Goal: Information Seeking & Learning: Compare options

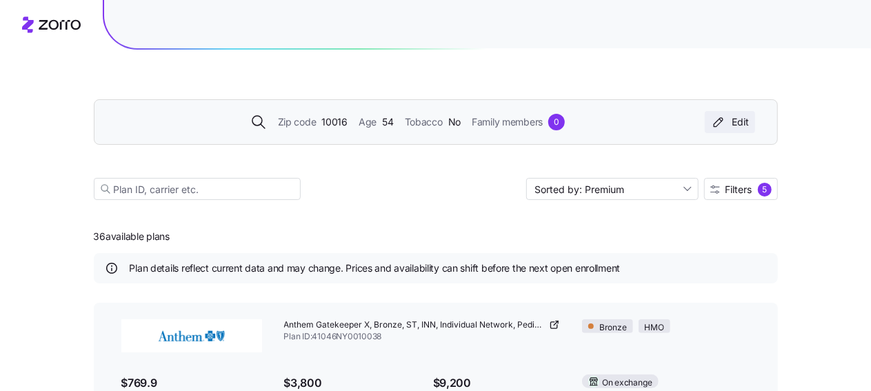
click at [741, 122] on div "Edit" at bounding box center [729, 122] width 39 height 14
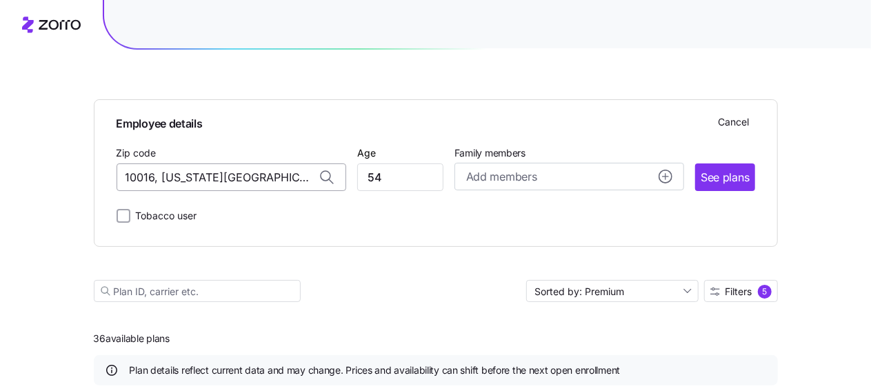
click at [215, 180] on input "10016, [US_STATE][GEOGRAPHIC_DATA], [GEOGRAPHIC_DATA]" at bounding box center [232, 177] width 230 height 28
click at [327, 176] on icon at bounding box center [326, 176] width 10 height 10
click at [218, 178] on input "10016, [US_STATE][GEOGRAPHIC_DATA], [GEOGRAPHIC_DATA]" at bounding box center [232, 177] width 230 height 28
drag, startPoint x: 279, startPoint y: 177, endPoint x: 59, endPoint y: 159, distance: 220.0
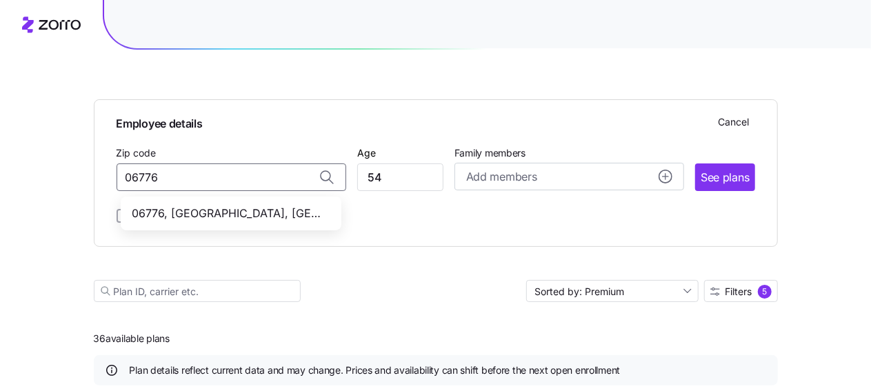
click at [161, 209] on span "06776, [GEOGRAPHIC_DATA], [GEOGRAPHIC_DATA]" at bounding box center [228, 213] width 193 height 17
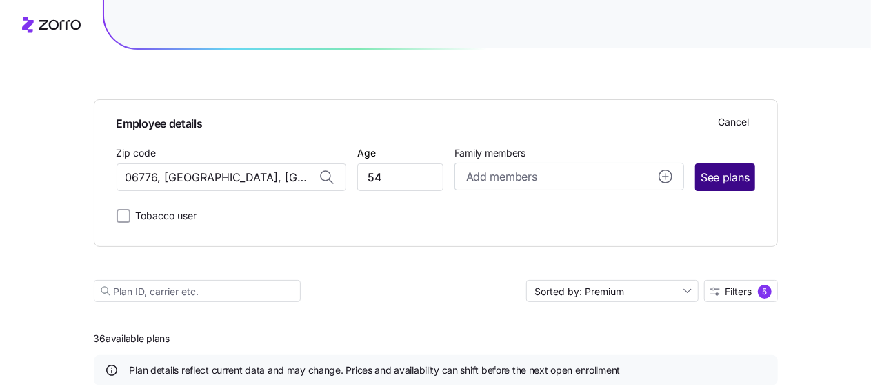
type input "06776, [GEOGRAPHIC_DATA], [GEOGRAPHIC_DATA]"
click at [719, 175] on span "See plans" at bounding box center [725, 177] width 48 height 17
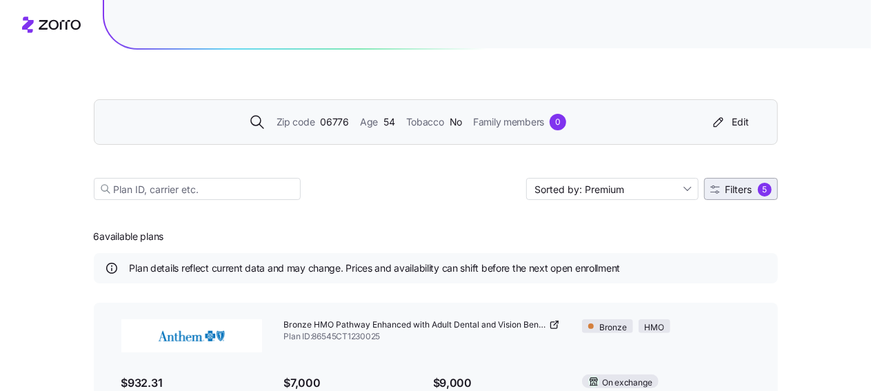
click at [741, 187] on span "Filters" at bounding box center [739, 190] width 27 height 10
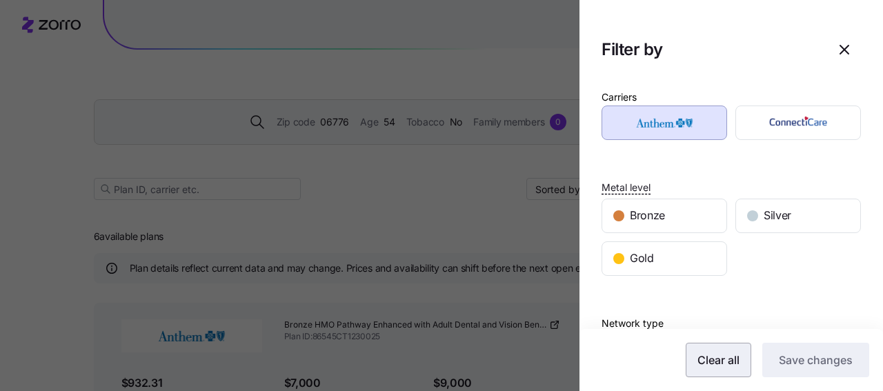
click at [714, 366] on span "Clear all" at bounding box center [718, 360] width 42 height 17
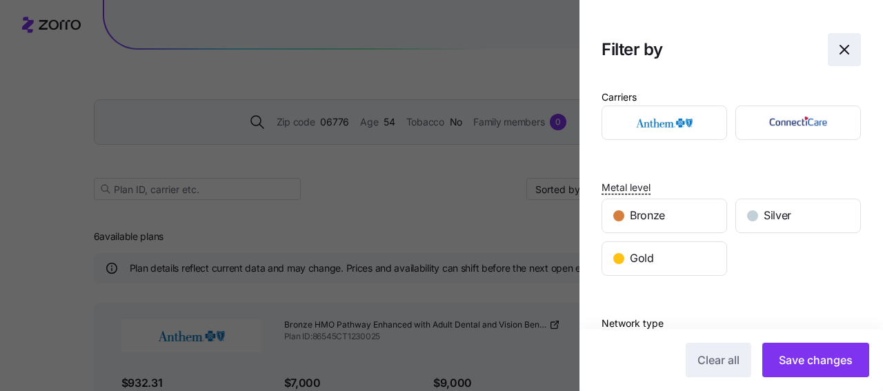
click at [836, 43] on icon "button" at bounding box center [844, 49] width 17 height 17
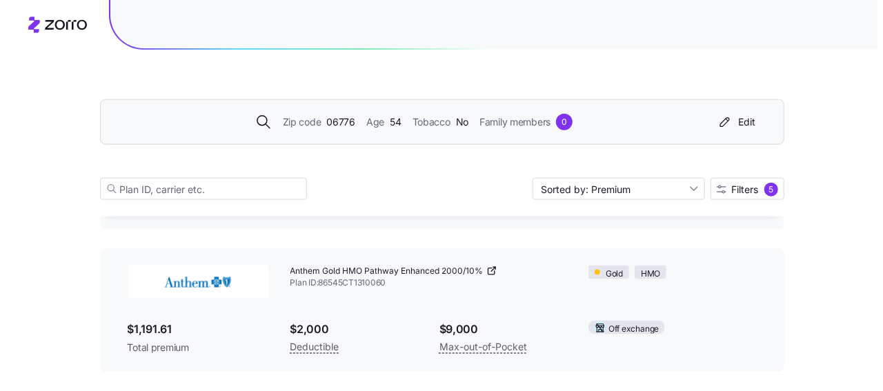
scroll to position [764, 0]
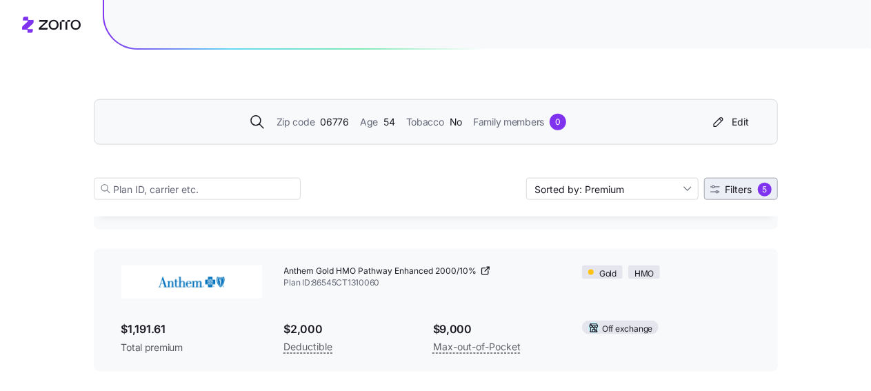
click at [739, 187] on span "Filters" at bounding box center [739, 190] width 27 height 10
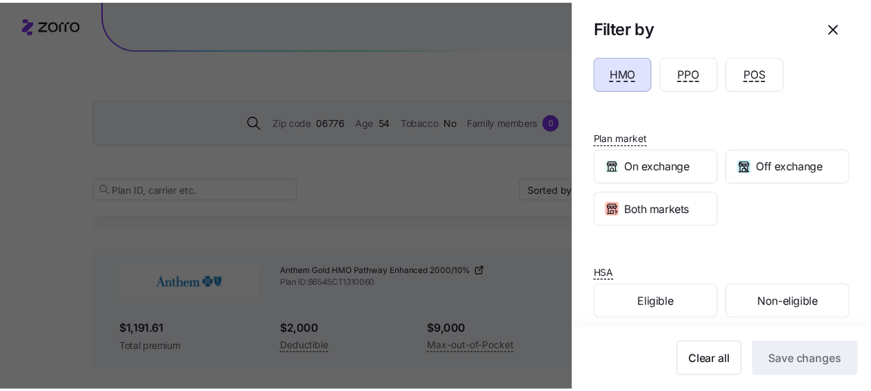
scroll to position [276, 0]
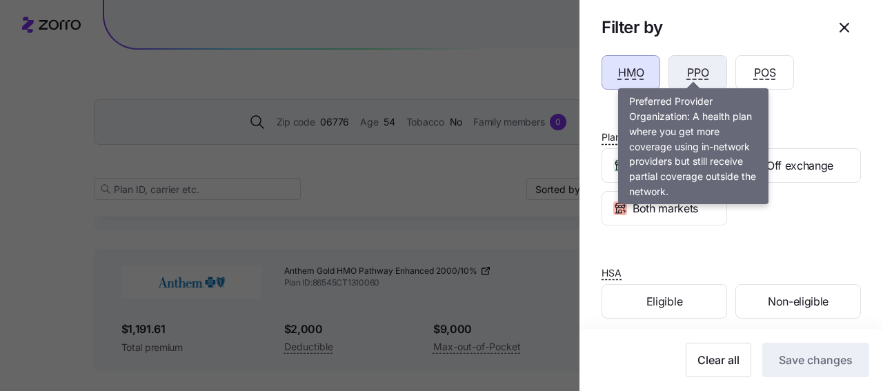
click at [697, 68] on span "PPO" at bounding box center [698, 72] width 22 height 17
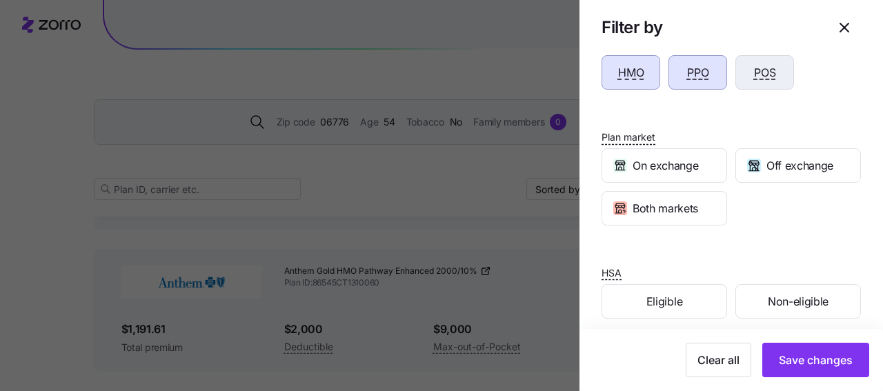
click at [745, 68] on div "POS" at bounding box center [764, 72] width 57 height 33
click at [644, 72] on div "HMO" at bounding box center [630, 72] width 57 height 33
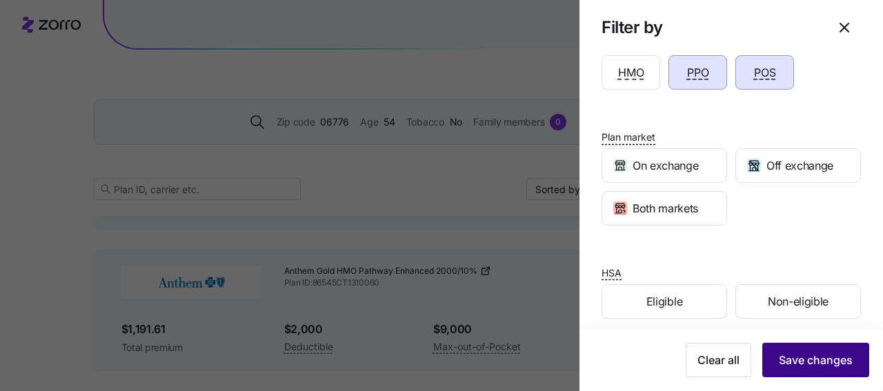
click at [815, 360] on span "Save changes" at bounding box center [816, 360] width 74 height 17
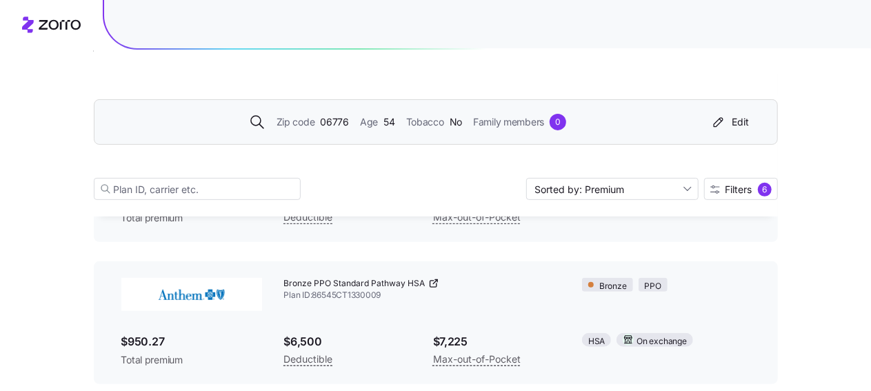
scroll to position [207, 0]
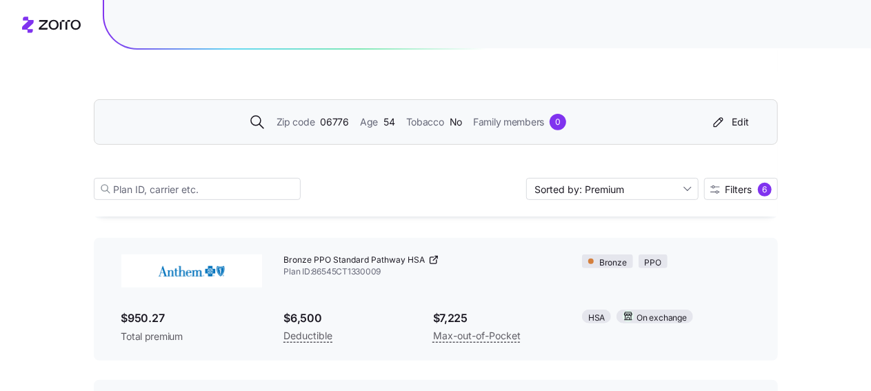
click at [432, 257] on icon at bounding box center [433, 260] width 6 height 6
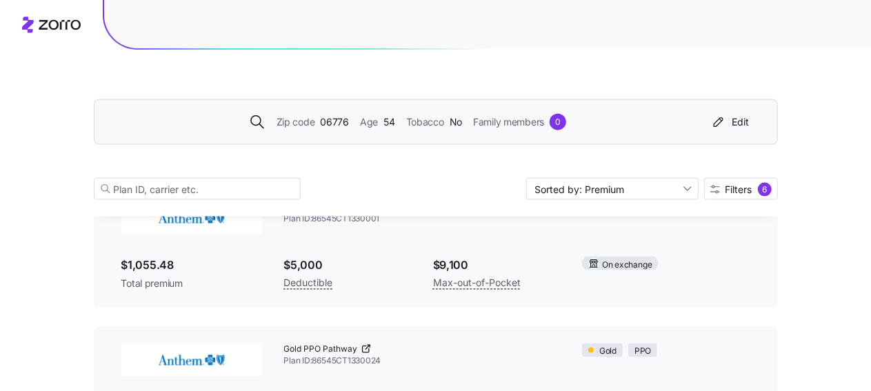
scroll to position [759, 0]
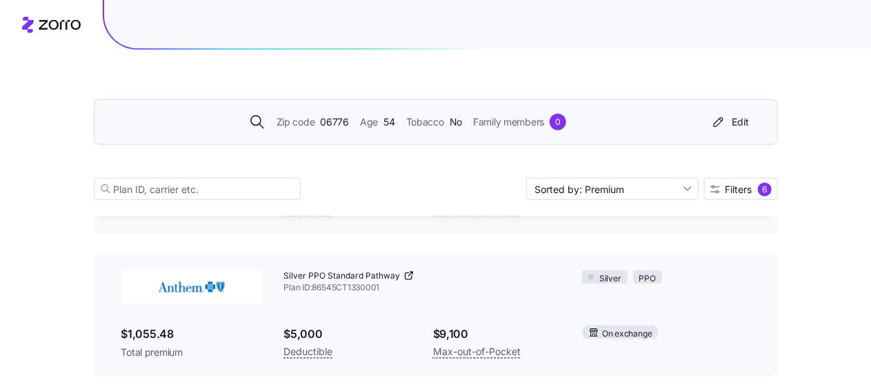
click at [410, 274] on icon at bounding box center [408, 275] width 11 height 11
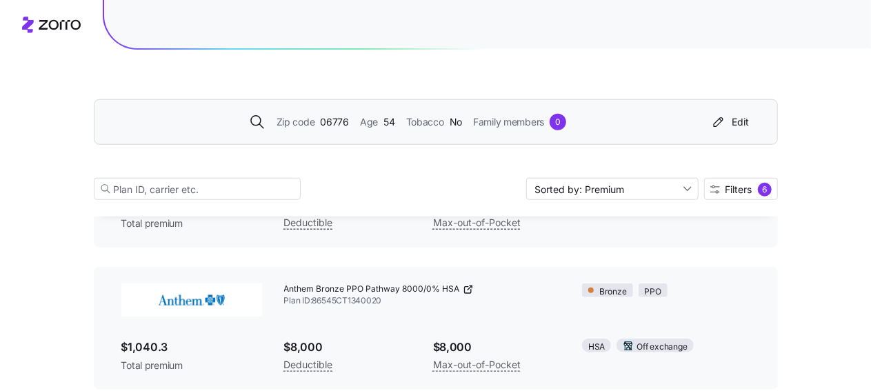
scroll to position [552, 0]
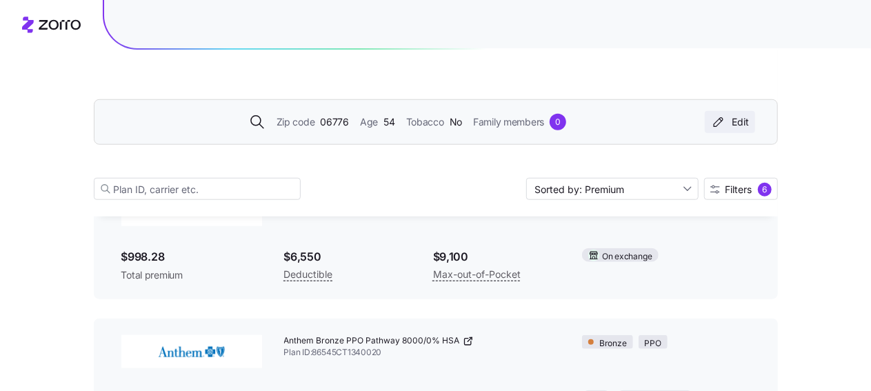
click at [739, 119] on div "Edit" at bounding box center [729, 122] width 39 height 14
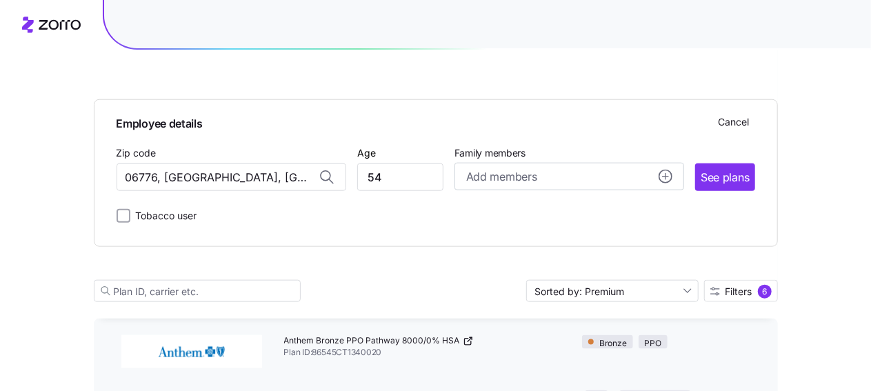
click at [327, 174] on icon at bounding box center [326, 176] width 10 height 10
click at [207, 179] on input "06776, [GEOGRAPHIC_DATA], [GEOGRAPHIC_DATA]" at bounding box center [232, 177] width 230 height 28
click at [307, 181] on input "06776, [GEOGRAPHIC_DATA], [GEOGRAPHIC_DATA]" at bounding box center [232, 177] width 230 height 28
type input "0"
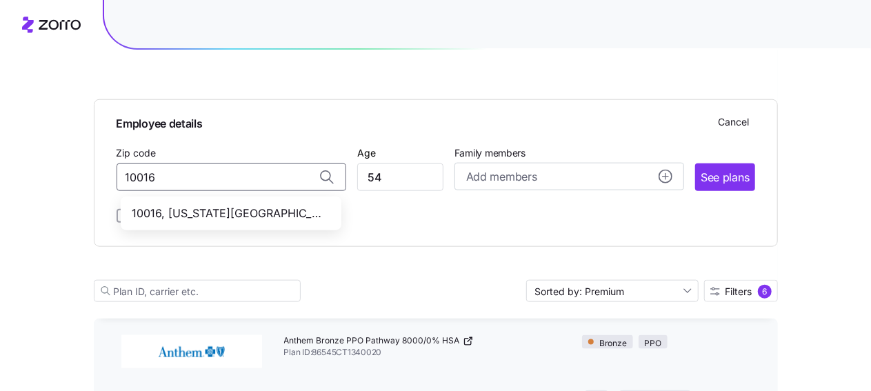
click at [199, 216] on span "10016, [US_STATE][GEOGRAPHIC_DATA], [GEOGRAPHIC_DATA]" at bounding box center [228, 213] width 193 height 17
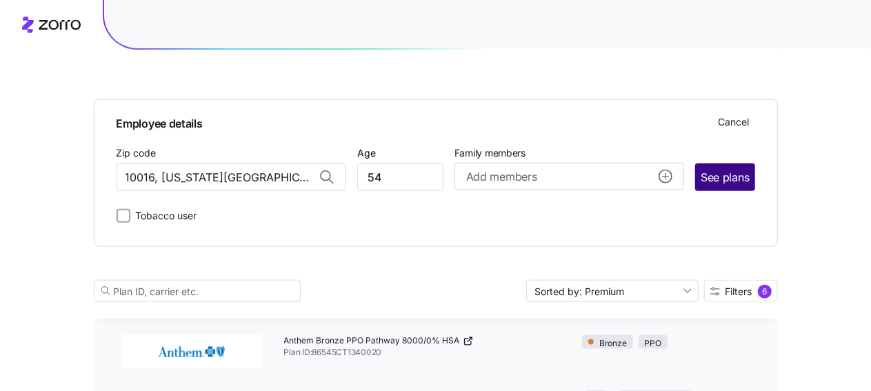
type input "10016, [US_STATE][GEOGRAPHIC_DATA], [GEOGRAPHIC_DATA]"
click at [730, 176] on span "See plans" at bounding box center [725, 177] width 48 height 17
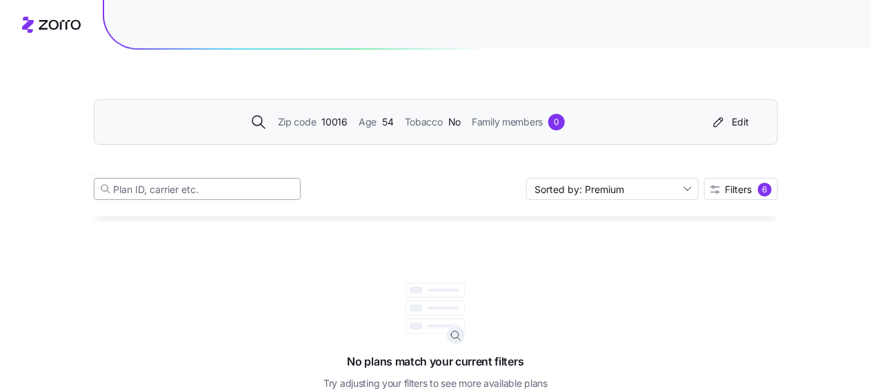
scroll to position [60, 0]
click at [766, 191] on div "6" at bounding box center [765, 190] width 14 height 14
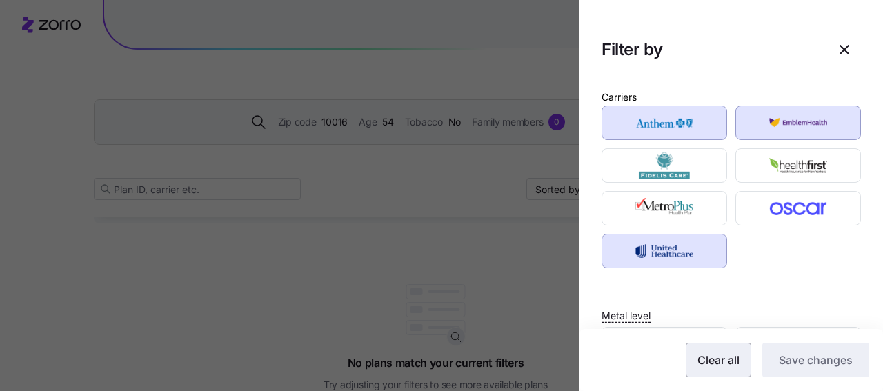
click at [697, 359] on span "Clear all" at bounding box center [718, 360] width 42 height 17
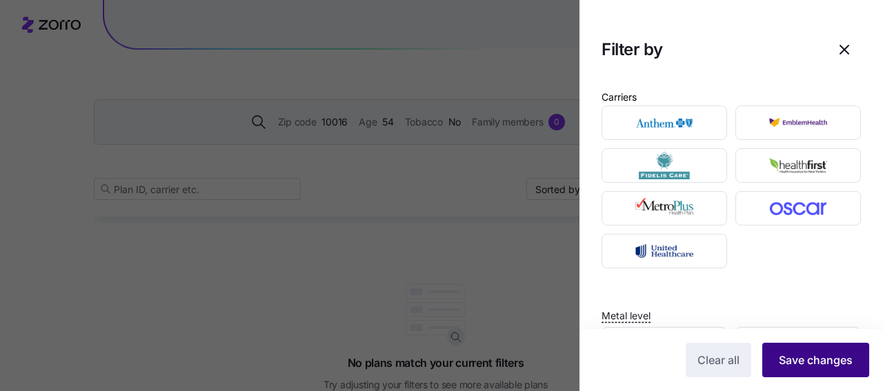
click at [802, 364] on span "Save changes" at bounding box center [816, 360] width 74 height 17
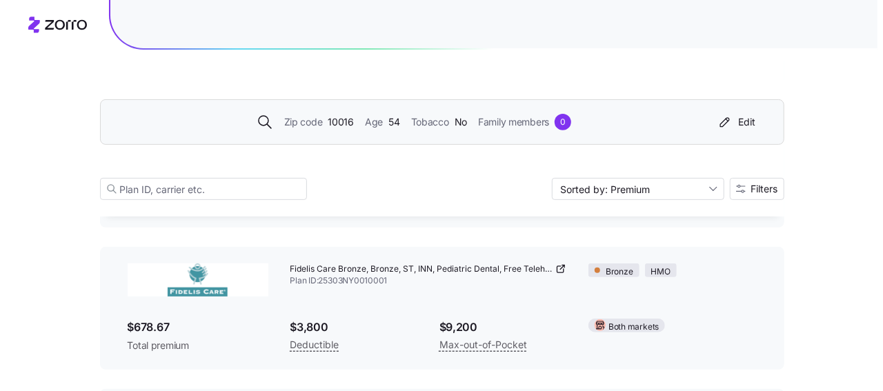
scroll to position [0, 0]
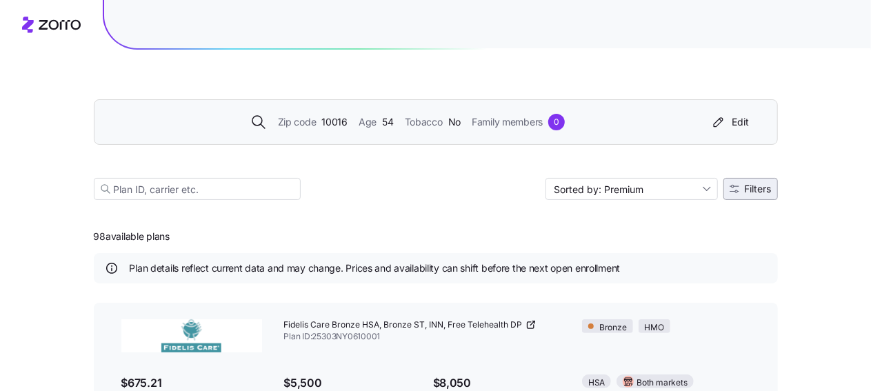
click at [754, 195] on button "Filters" at bounding box center [750, 189] width 54 height 22
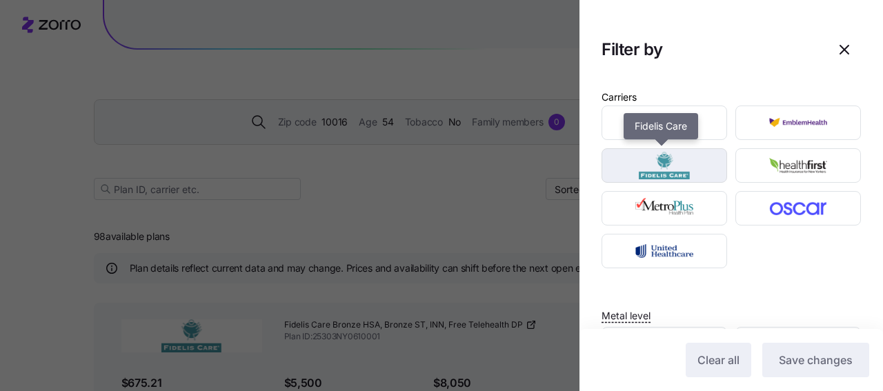
click at [665, 170] on img "button" at bounding box center [664, 166] width 101 height 28
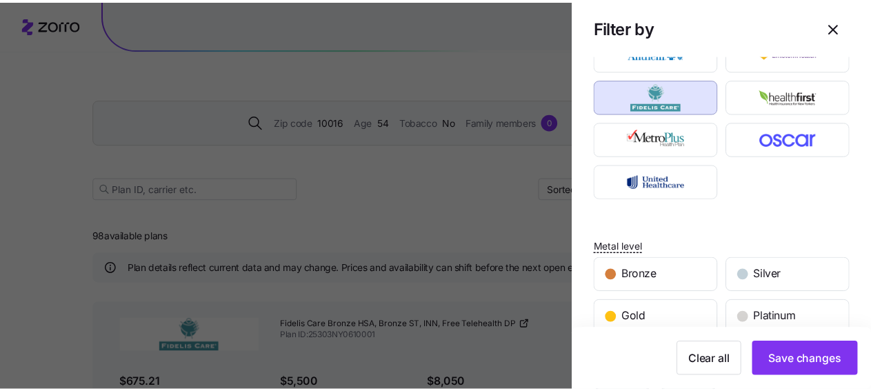
scroll to position [138, 0]
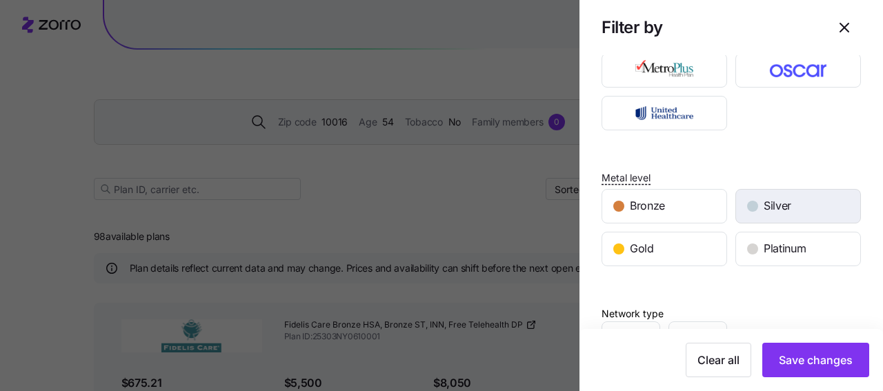
click at [766, 208] on span "Silver" at bounding box center [777, 205] width 28 height 17
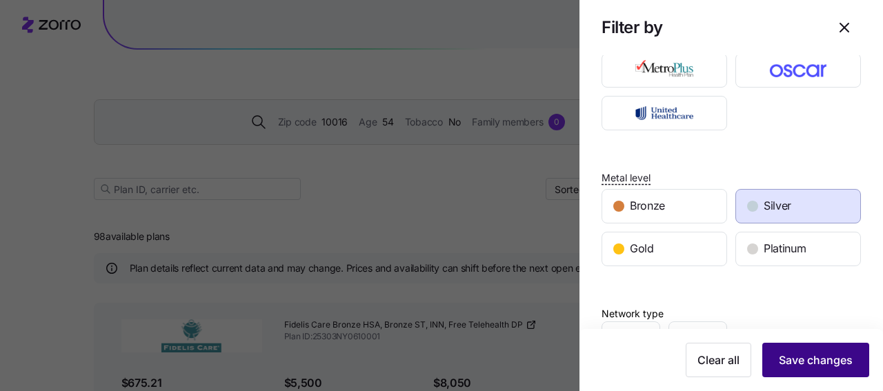
click at [788, 361] on span "Save changes" at bounding box center [816, 360] width 74 height 17
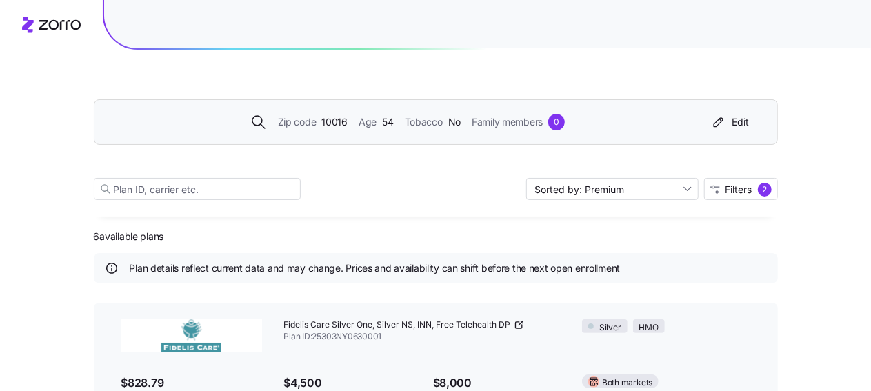
scroll to position [69, 0]
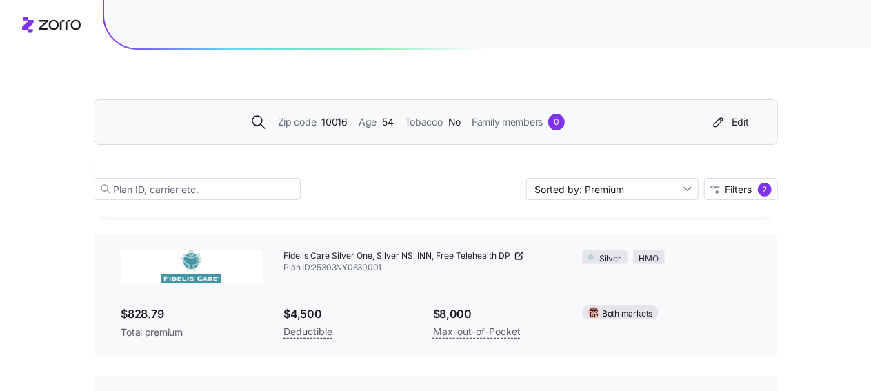
click at [521, 253] on icon at bounding box center [518, 256] width 6 height 6
click at [523, 257] on icon at bounding box center [519, 255] width 11 height 11
